Goal: Communication & Community: Answer question/provide support

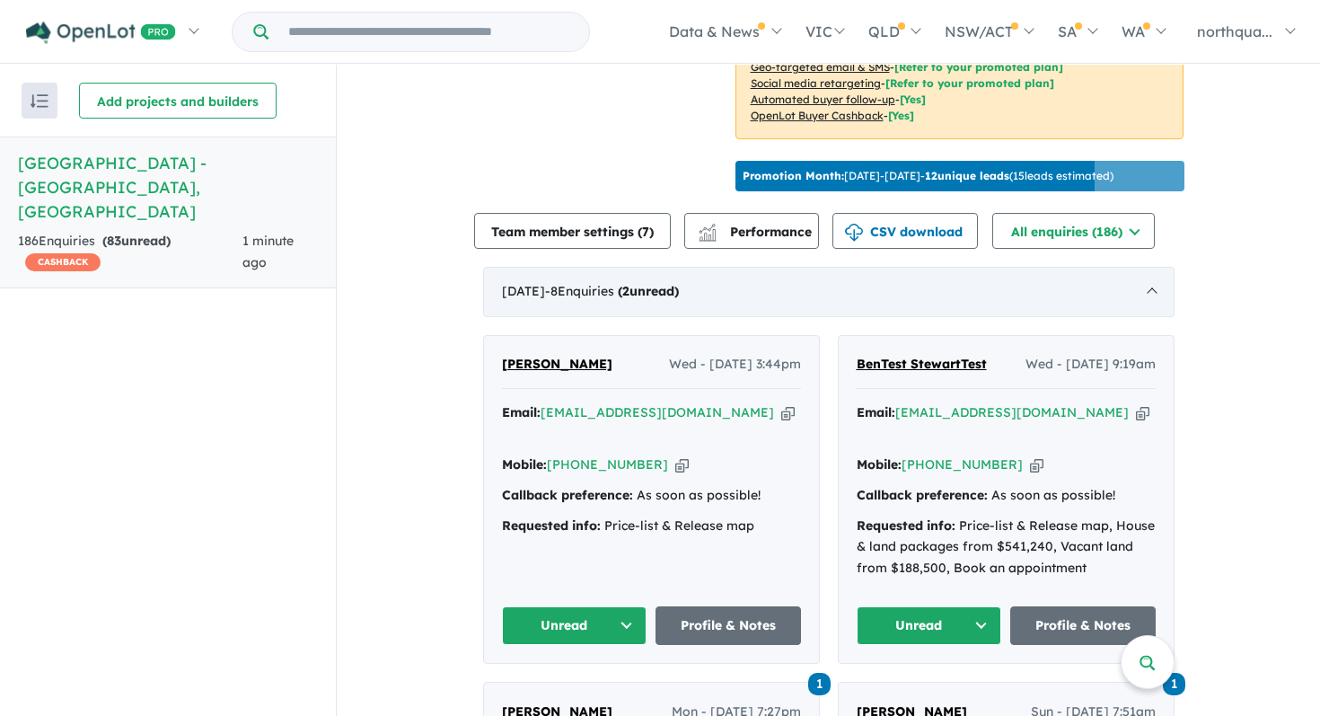
scroll to position [532, 0]
click at [542, 366] on link "[PERSON_NAME]" at bounding box center [557, 366] width 110 height 22
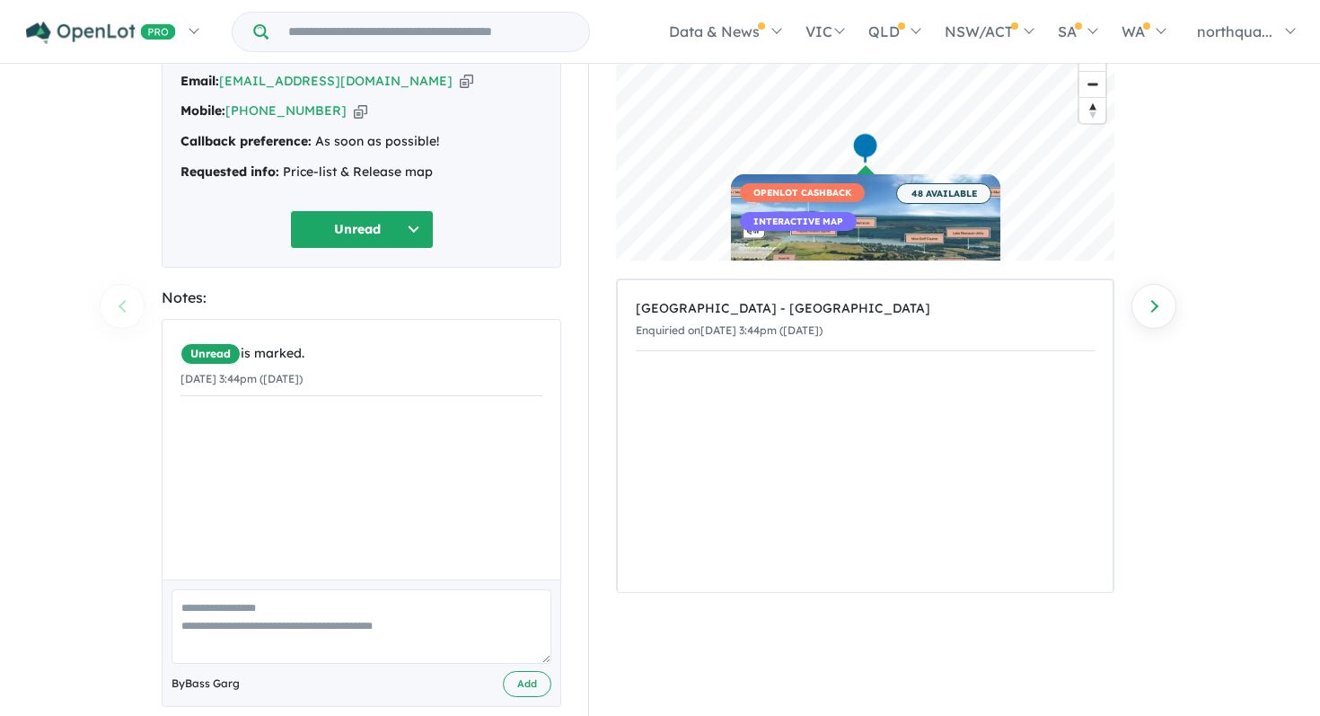
scroll to position [149, 0]
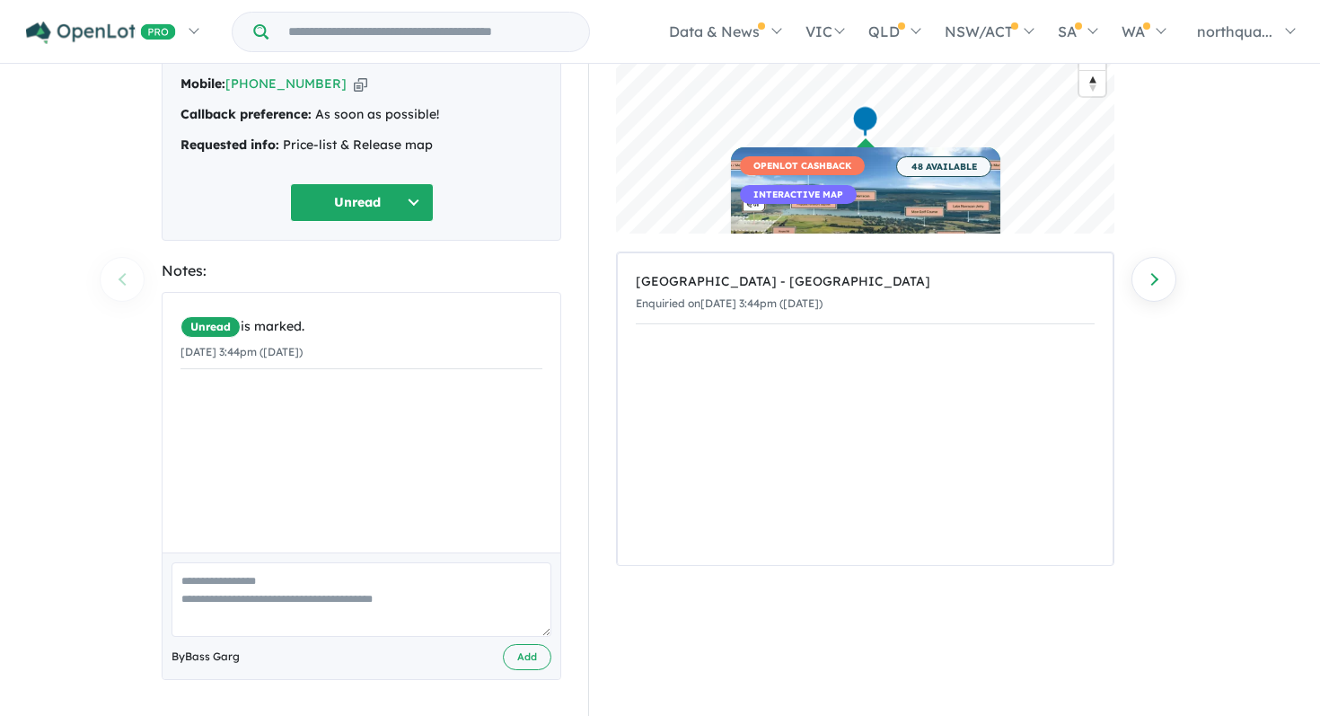
click at [416, 593] on textarea at bounding box center [362, 599] width 380 height 75
type textarea "********"
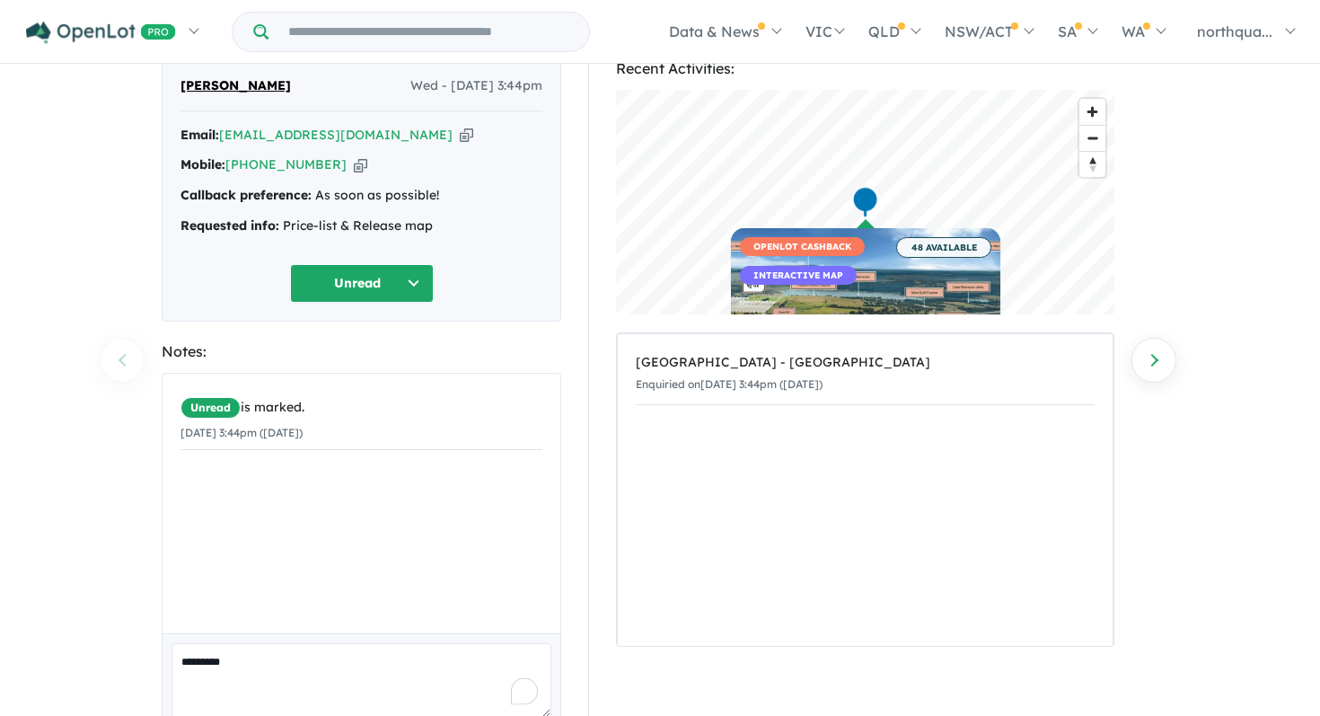
scroll to position [0, 0]
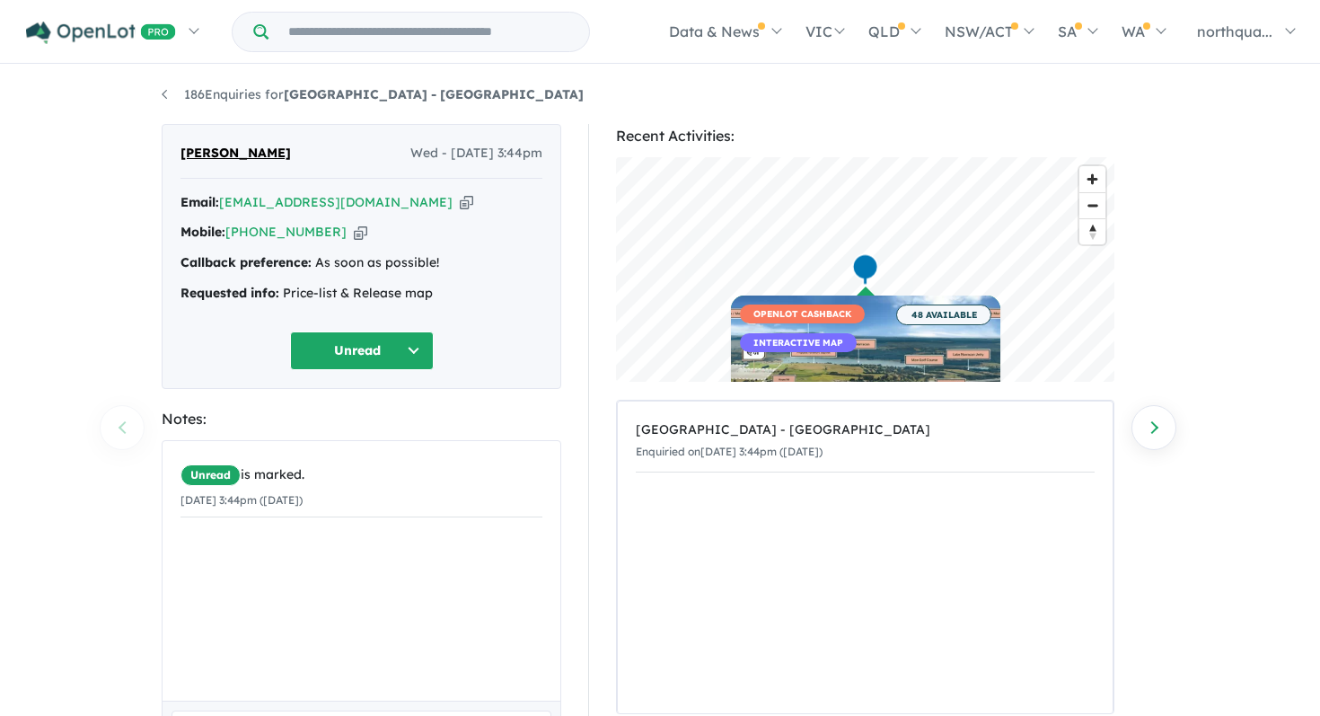
click at [460, 205] on icon "button" at bounding box center [466, 202] width 13 height 19
